Goal: Task Accomplishment & Management: Manage account settings

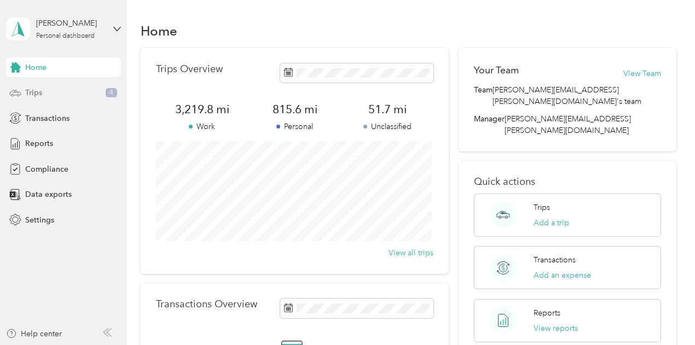
drag, startPoint x: 56, startPoint y: 98, endPoint x: 51, endPoint y: 84, distance: 15.1
click at [51, 84] on div "Trips 4" at bounding box center [63, 93] width 115 height 20
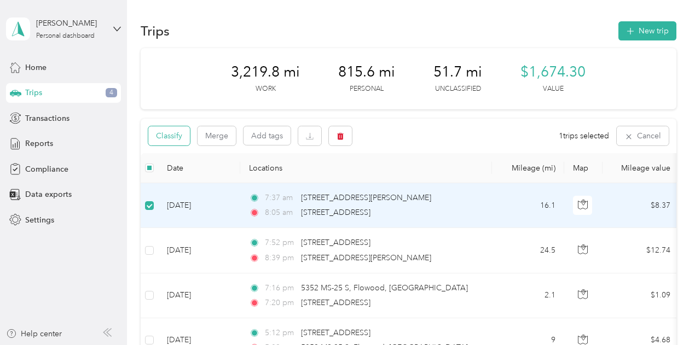
click at [181, 142] on button "Classify" at bounding box center [169, 135] width 42 height 19
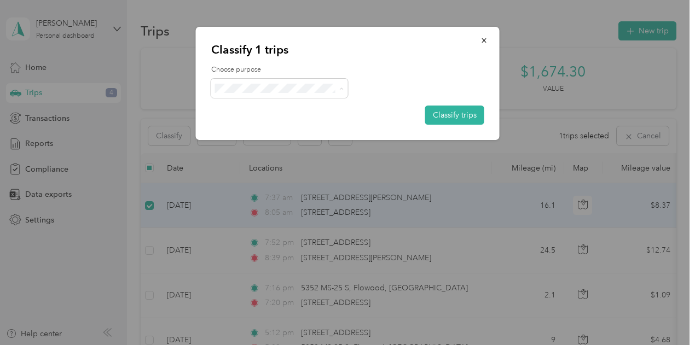
click at [247, 104] on span "Option Care Health" at bounding box center [289, 108] width 102 height 11
click at [468, 114] on button "Classify trips" at bounding box center [454, 115] width 59 height 19
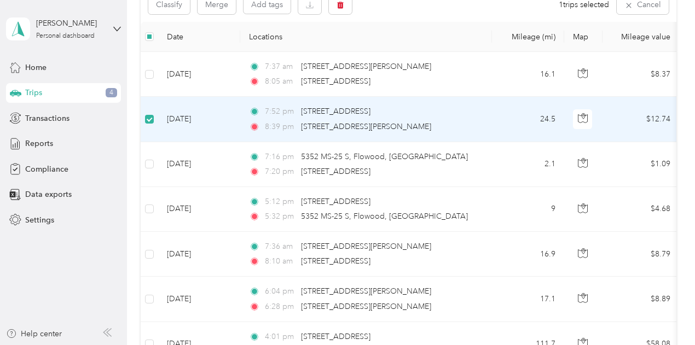
scroll to position [130, 0]
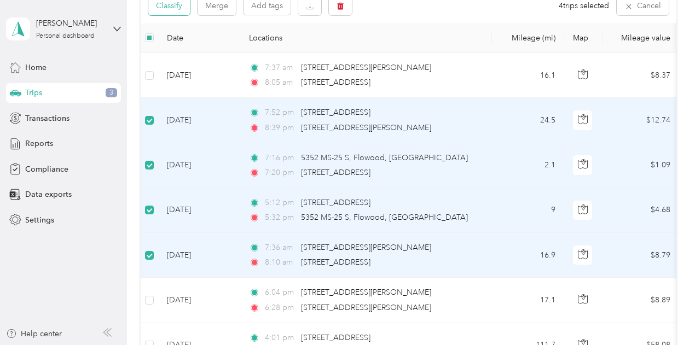
click at [176, 8] on button "Classify" at bounding box center [169, 5] width 42 height 19
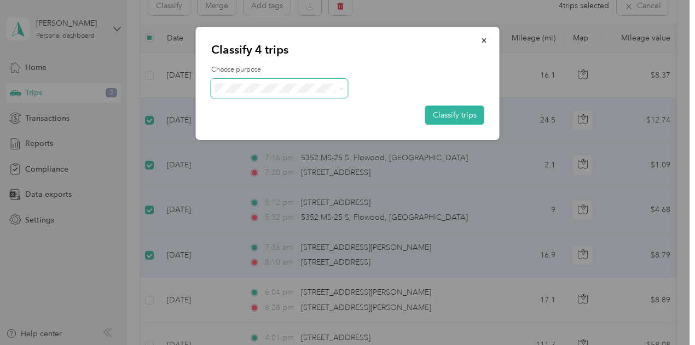
click at [340, 87] on icon at bounding box center [341, 88] width 5 height 5
click at [267, 120] on li "Personal" at bounding box center [279, 127] width 137 height 19
click at [454, 113] on button "Classify trips" at bounding box center [454, 115] width 59 height 19
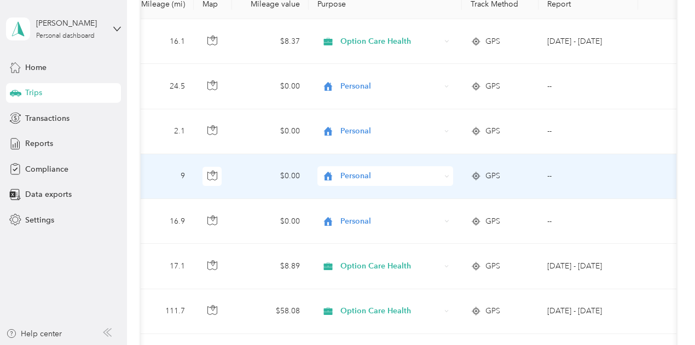
scroll to position [0, 0]
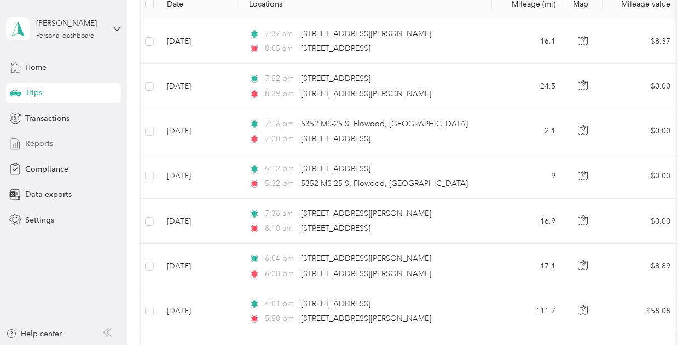
click at [36, 144] on span "Reports" at bounding box center [39, 143] width 28 height 11
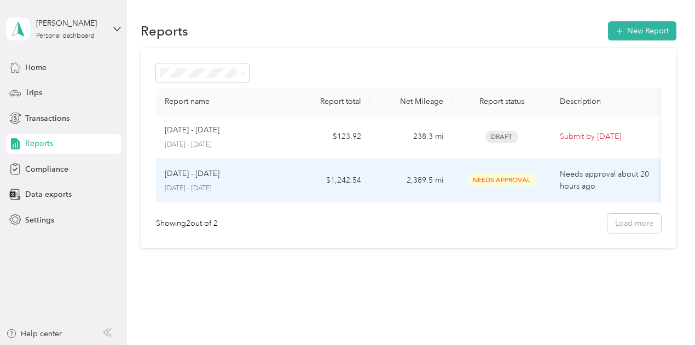
click at [281, 185] on td "[DATE] - [DATE] [DATE] - [DATE]" at bounding box center [222, 181] width 132 height 44
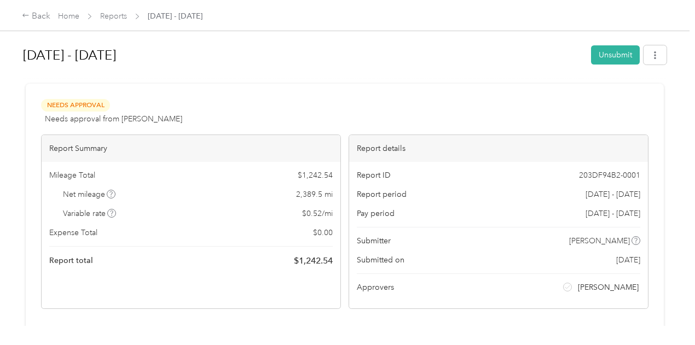
click at [112, 211] on icon at bounding box center [111, 213] width 5 height 5
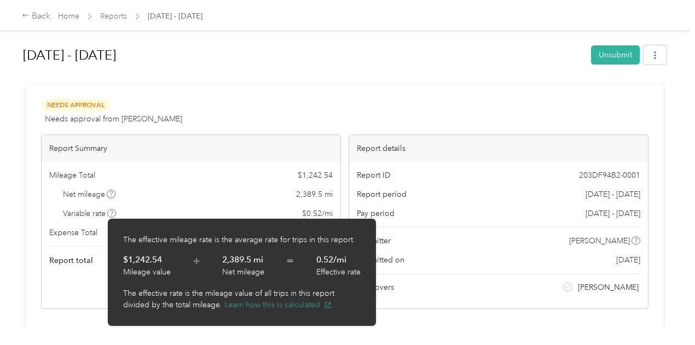
click at [273, 308] on button "Learn how this is calculated" at bounding box center [277, 304] width 107 height 11
